Goal: Find specific page/section: Find specific page/section

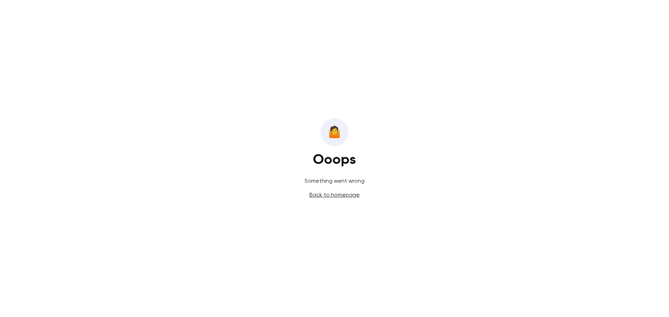
click at [349, 185] on p "Something went wrong" at bounding box center [334, 181] width 60 height 8
click at [347, 195] on link "Back to homepage" at bounding box center [334, 195] width 50 height 7
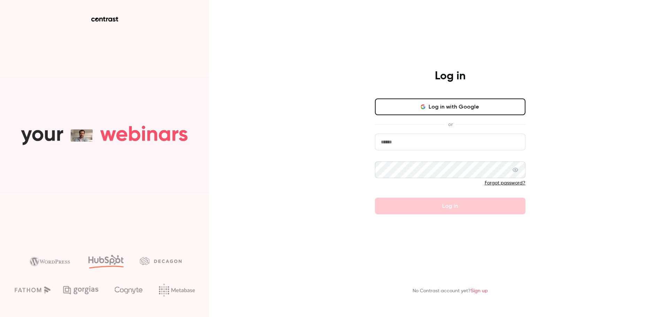
type input "**********"
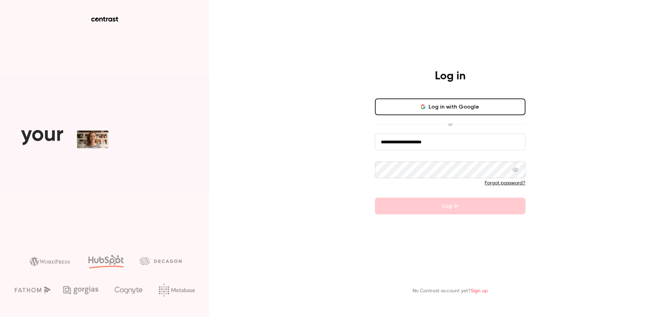
click at [449, 205] on form "**********" at bounding box center [450, 174] width 150 height 81
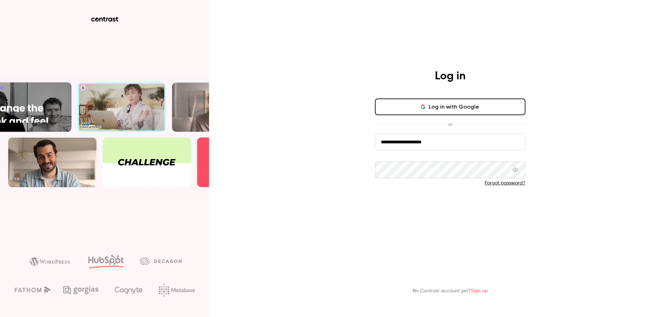
click at [446, 207] on button "Log in" at bounding box center [450, 206] width 150 height 17
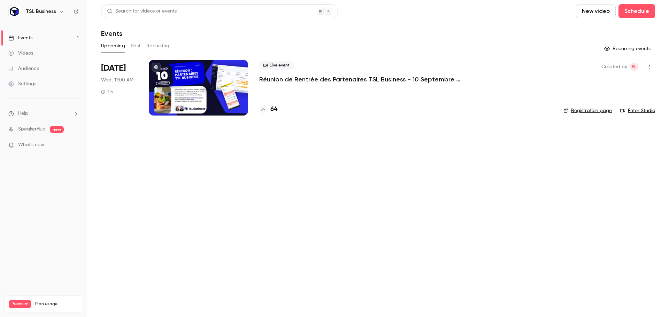
click at [53, 12] on h6 "TSL Business" at bounding box center [41, 11] width 30 height 7
click at [59, 12] on icon "button" at bounding box center [62, 12] width 6 height 6
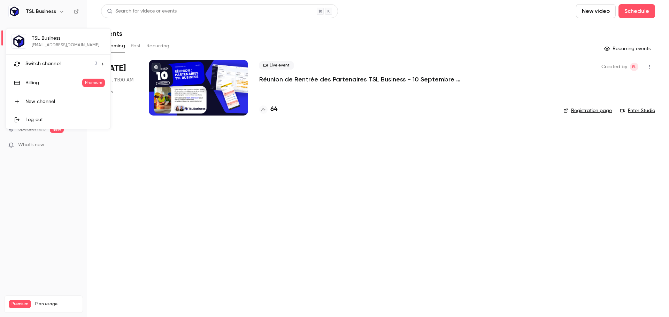
click at [64, 42] on div "TSL Business [EMAIL_ADDRESS][DOMAIN_NAME] Switch channel 3 Billing Premium New …" at bounding box center [58, 79] width 104 height 100
click at [51, 66] on span "Switch channel" at bounding box center [42, 63] width 35 height 7
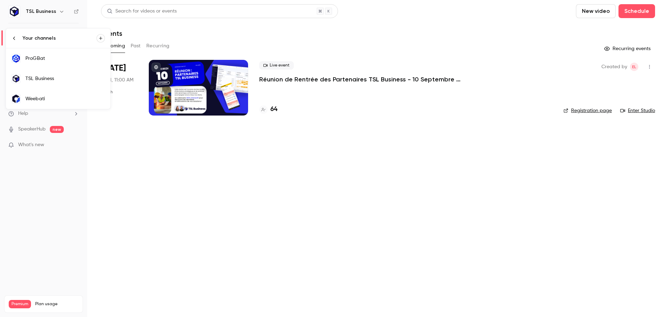
click at [55, 82] on link "TSL Business" at bounding box center [58, 79] width 104 height 20
click at [275, 110] on h4 "64" at bounding box center [273, 109] width 7 height 9
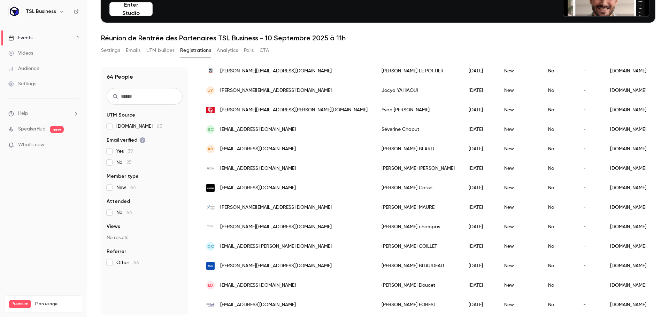
scroll to position [68, 0]
